Goal: Navigation & Orientation: Go to known website

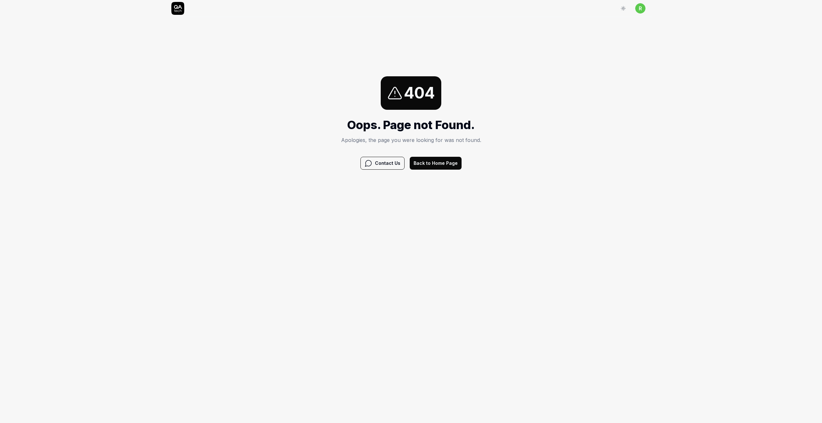
click at [437, 164] on button "Back to Home Page" at bounding box center [436, 163] width 52 height 13
